Goal: Navigation & Orientation: Find specific page/section

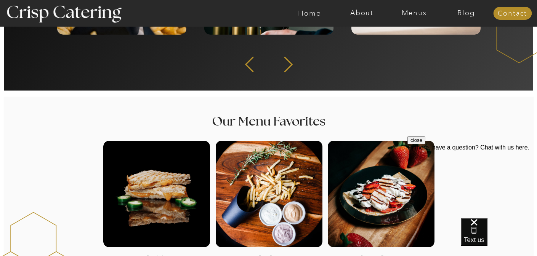
scroll to position [245, 0]
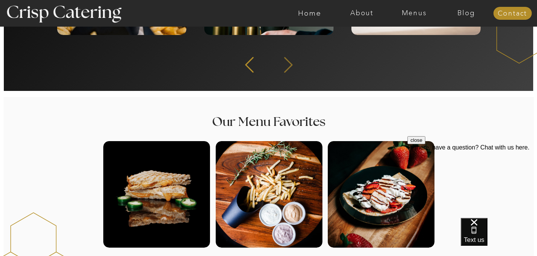
click at [291, 69] on icon at bounding box center [288, 65] width 20 height 19
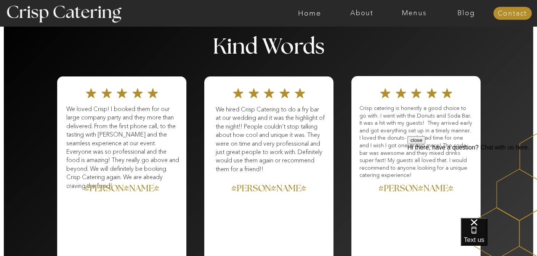
scroll to position [12, 0]
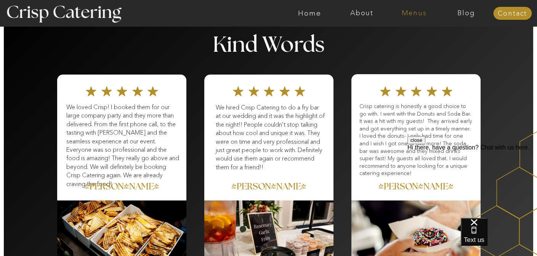
click at [407, 13] on nav "Menus" at bounding box center [414, 14] width 52 height 8
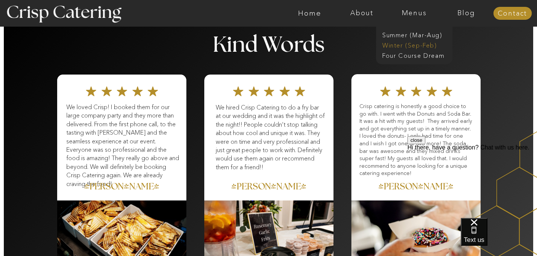
click at [400, 46] on nav "Winter (Sep-Feb)" at bounding box center [413, 44] width 63 height 7
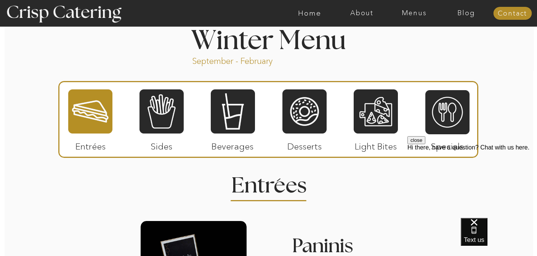
scroll to position [841, 0]
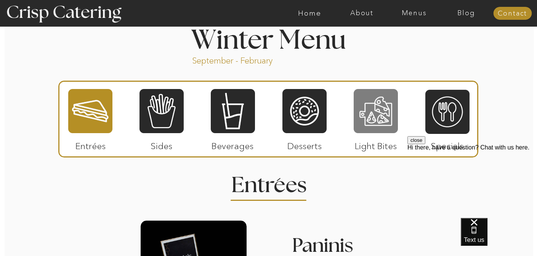
click at [376, 128] on div at bounding box center [376, 111] width 44 height 46
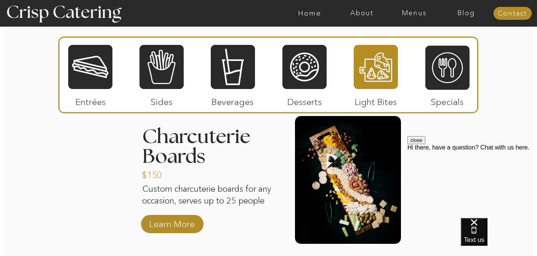
scroll to position [958, 0]
